Goal: Navigation & Orientation: Find specific page/section

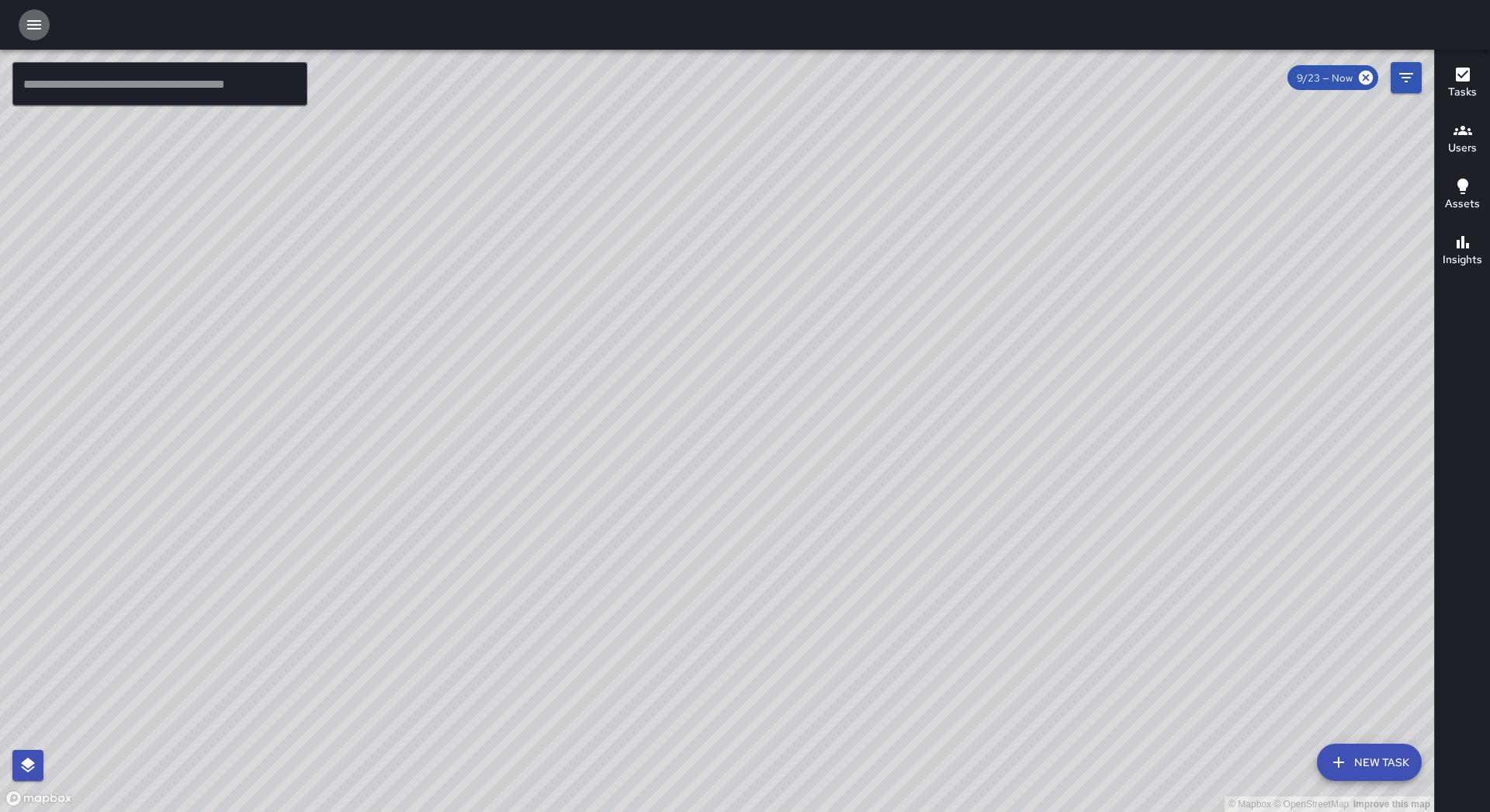
click at [31, 22] on icon "button" at bounding box center [34, 25] width 14 height 10
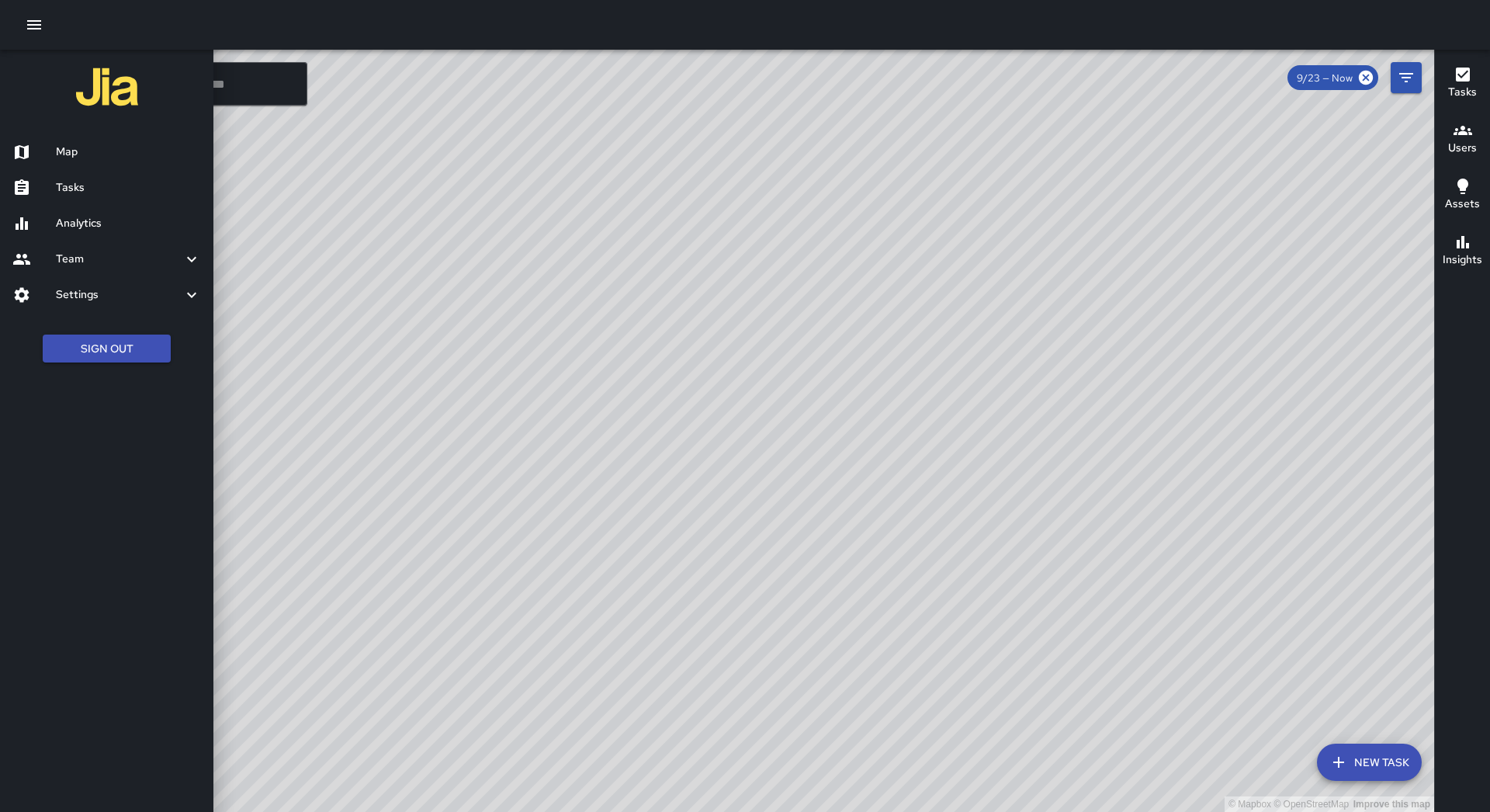
drag, startPoint x: 109, startPoint y: 192, endPoint x: 416, endPoint y: 228, distance: 309.1
click at [110, 192] on h6 "Tasks" at bounding box center [128, 188] width 145 height 17
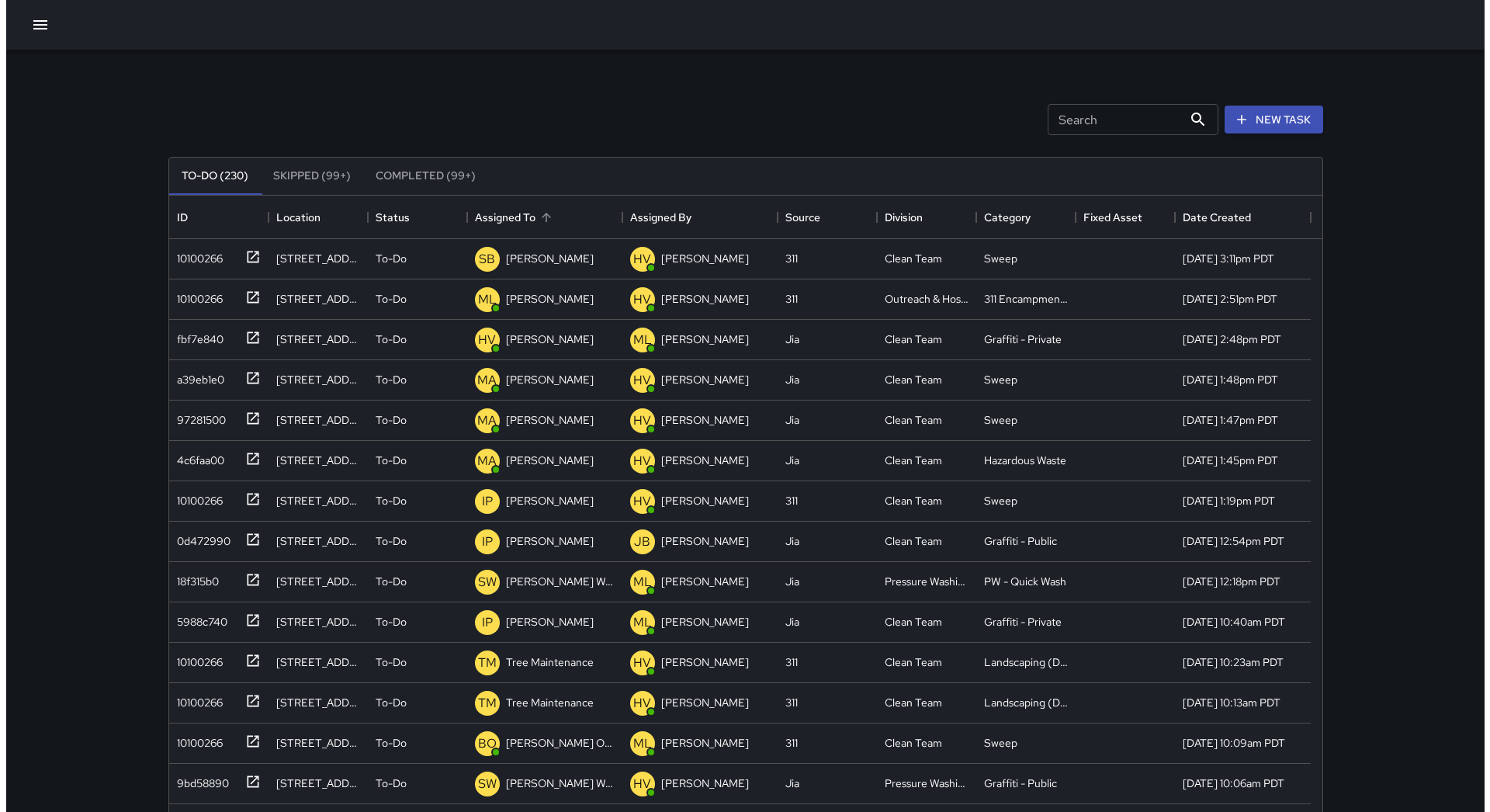
scroll to position [646, 1142]
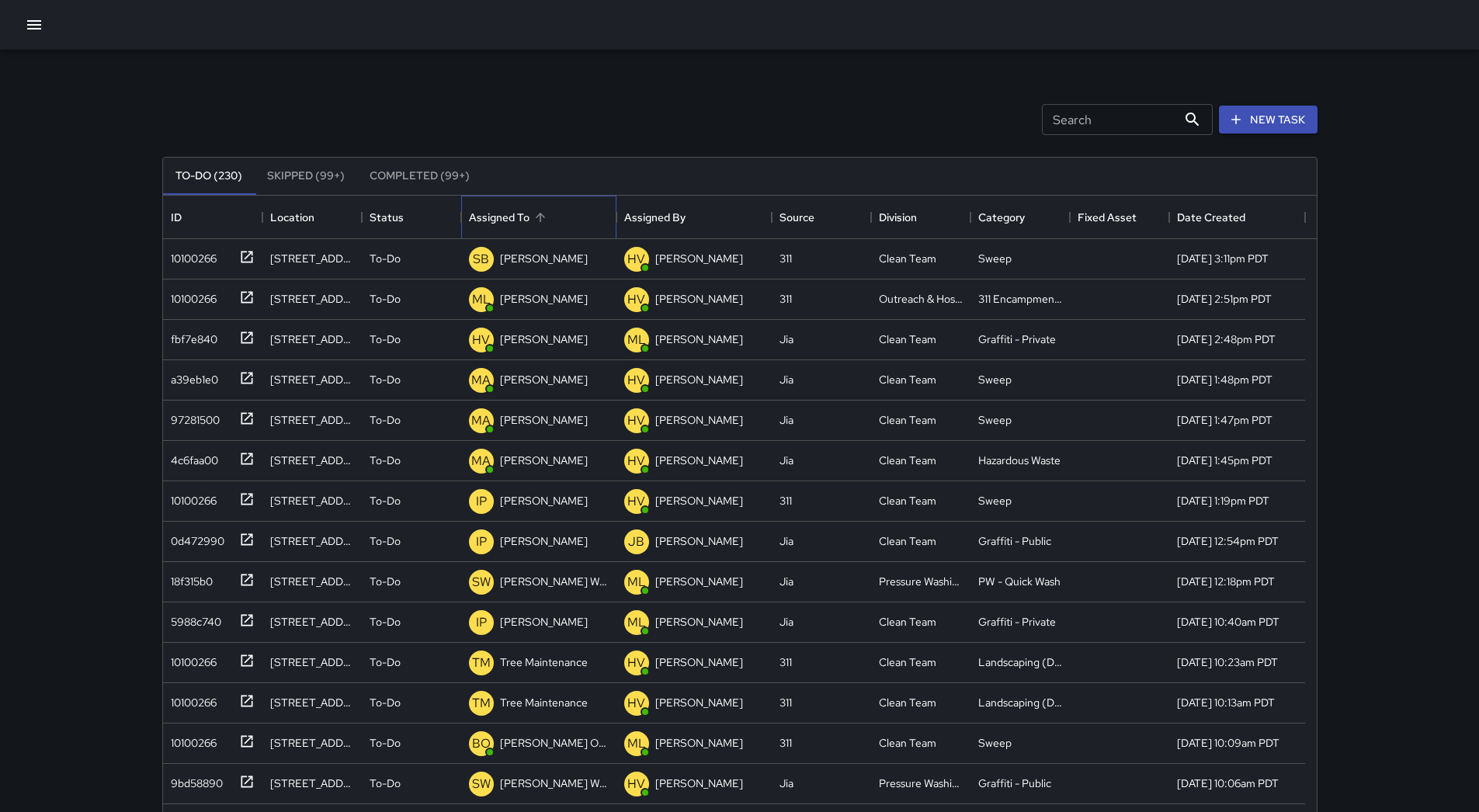
click at [581, 212] on div "Assigned To" at bounding box center [538, 218] width 140 height 44
click at [36, 20] on icon "button" at bounding box center [34, 25] width 14 height 10
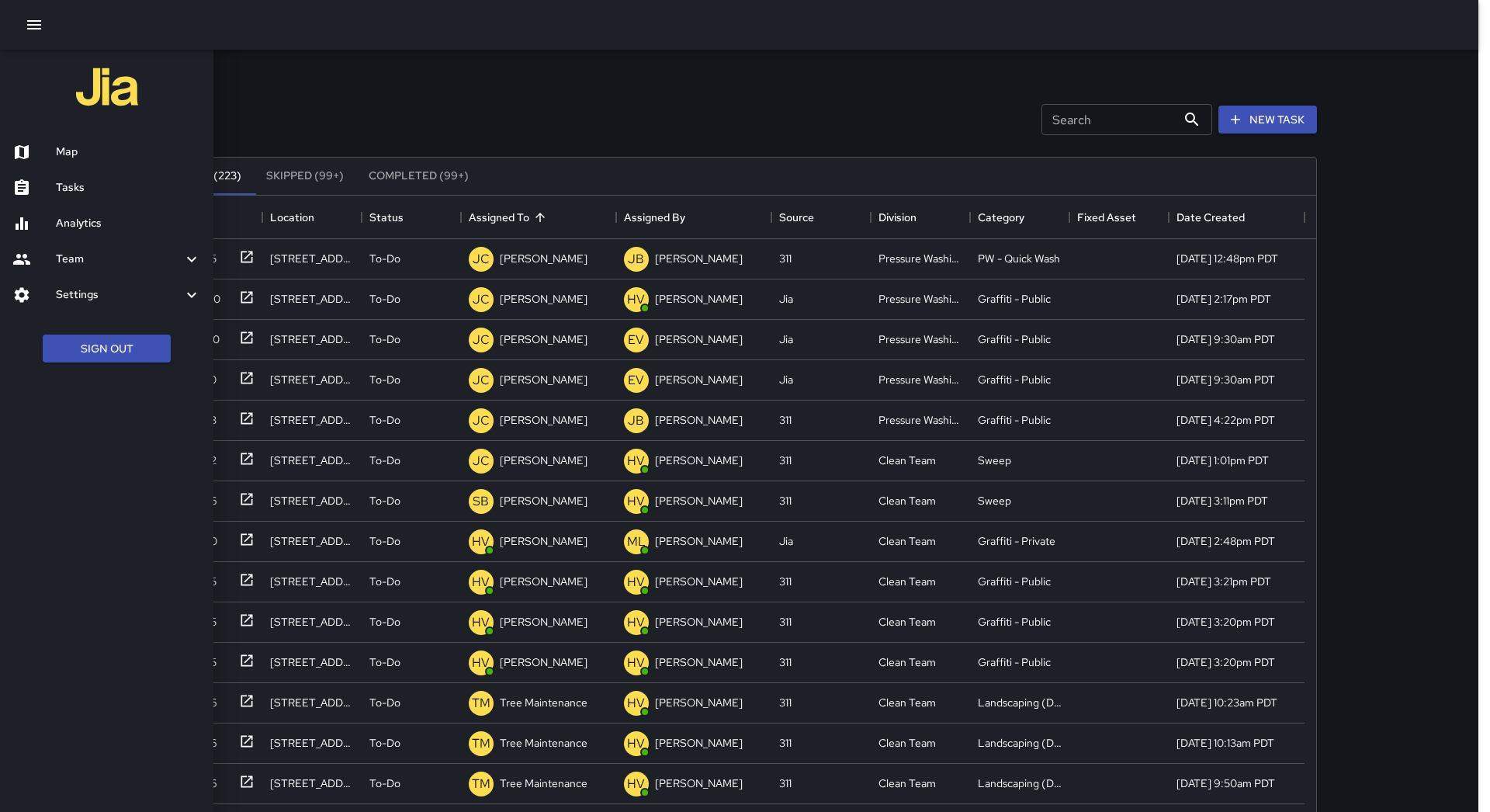
click at [71, 147] on h6 "Map" at bounding box center [128, 152] width 145 height 17
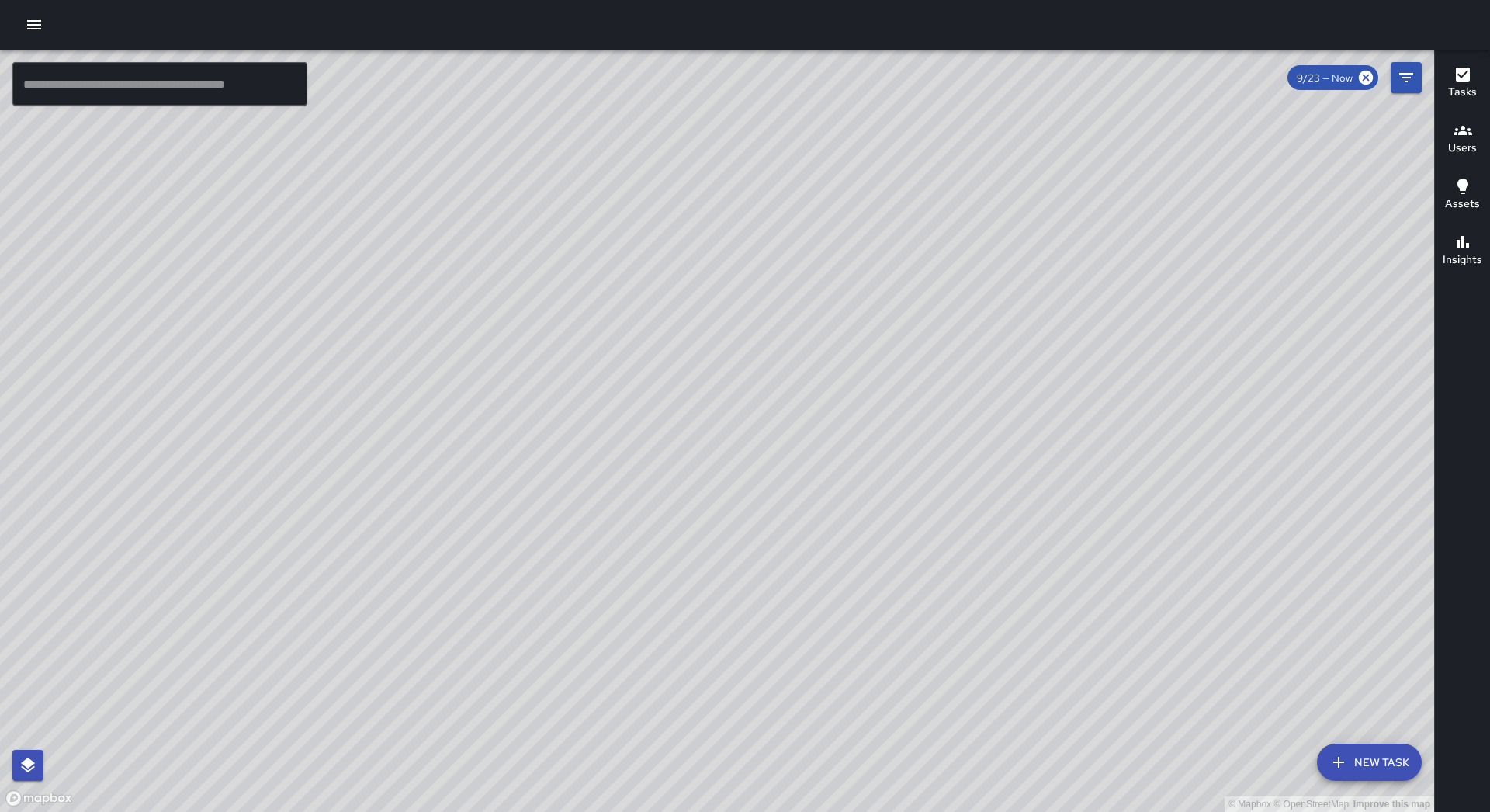
click at [19, 18] on div at bounding box center [745, 25] width 1490 height 49
